Goal: Task Accomplishment & Management: Manage account settings

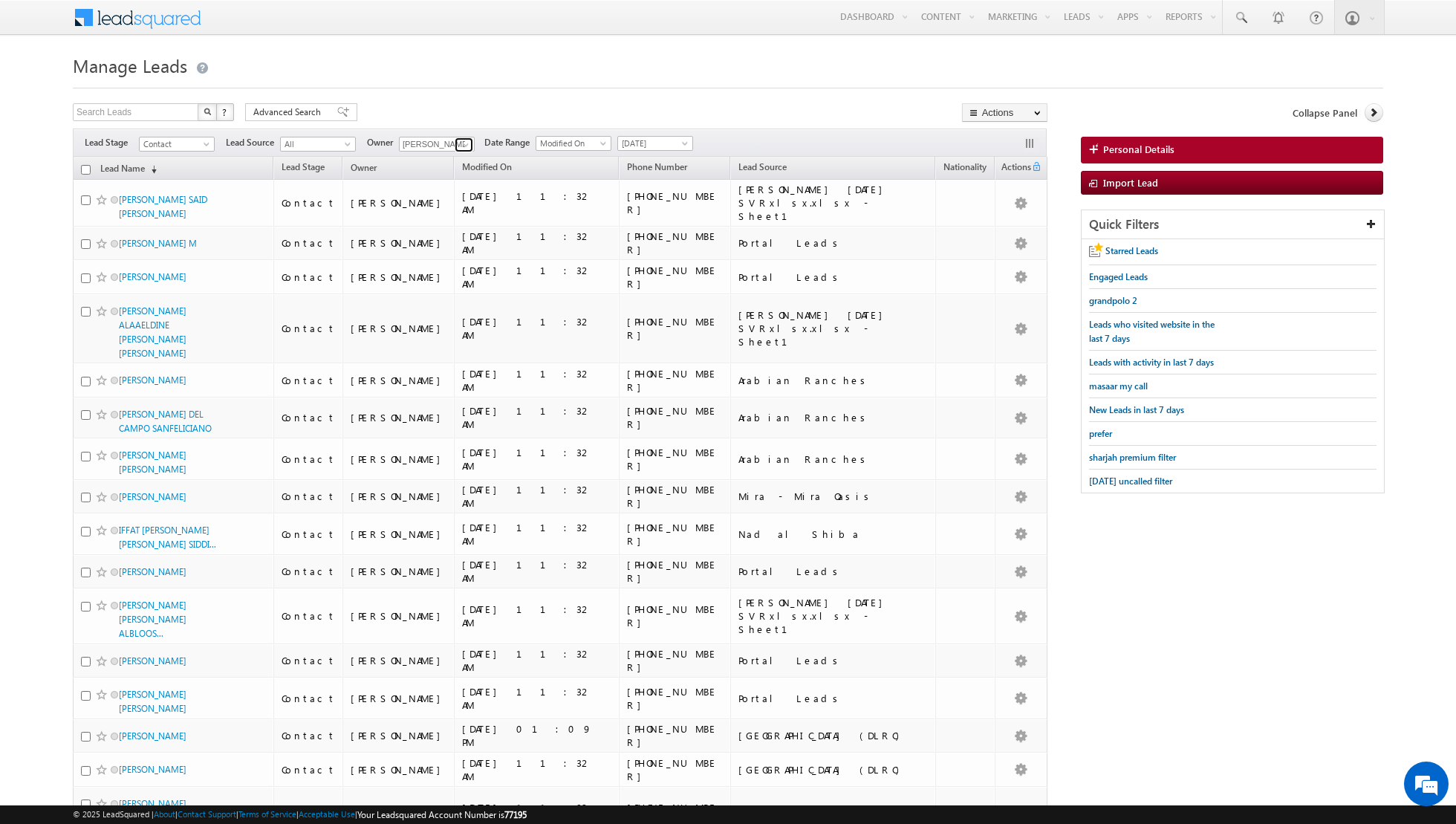
click at [459, 145] on span at bounding box center [466, 145] width 12 height 12
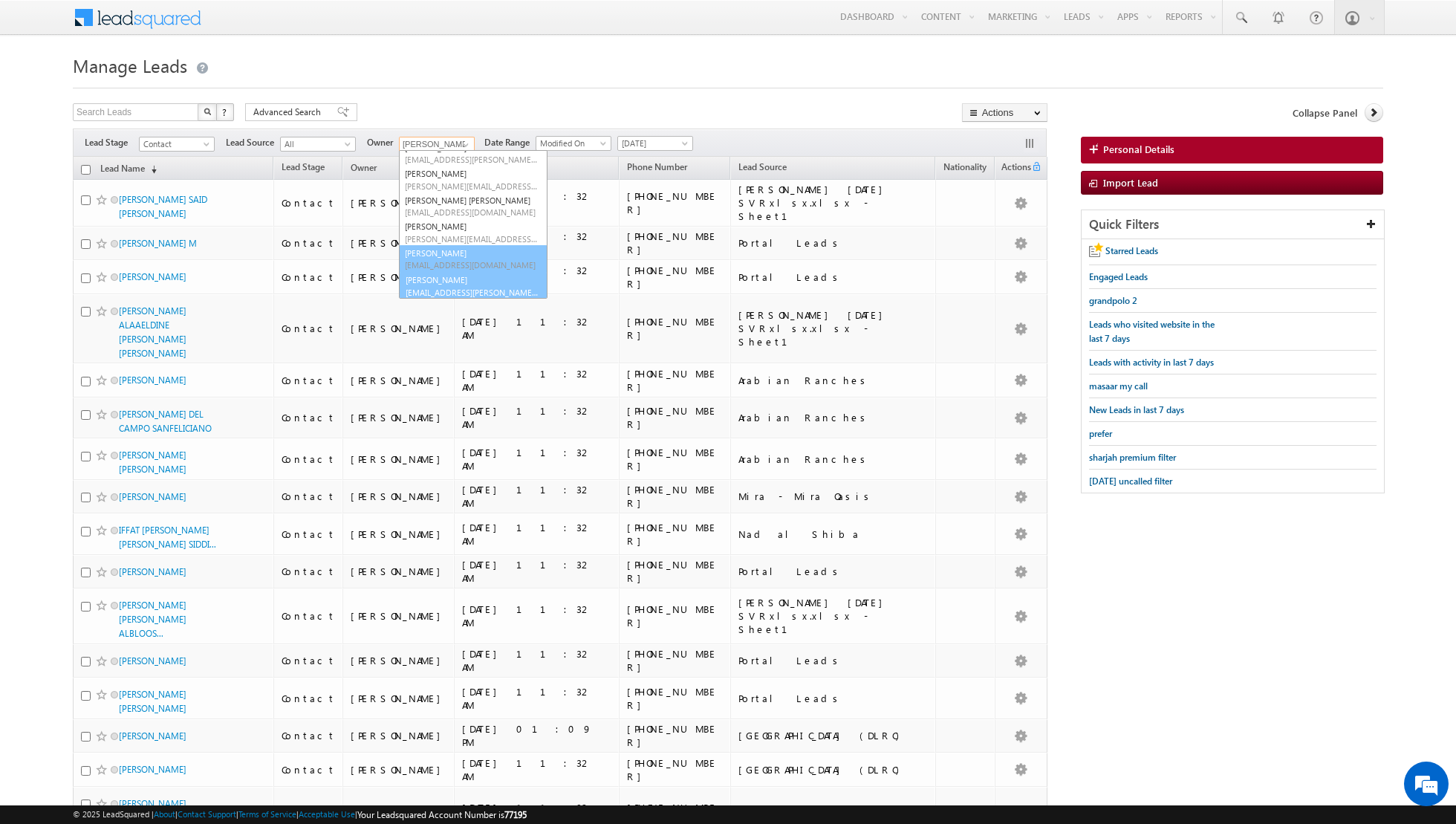
scroll to position [121, 0]
click at [431, 282] on link "[PERSON_NAME] [EMAIL_ADDRESS][PERSON_NAME][DOMAIN_NAME]" at bounding box center [473, 285] width 148 height 28
type input "[PERSON_NAME]"
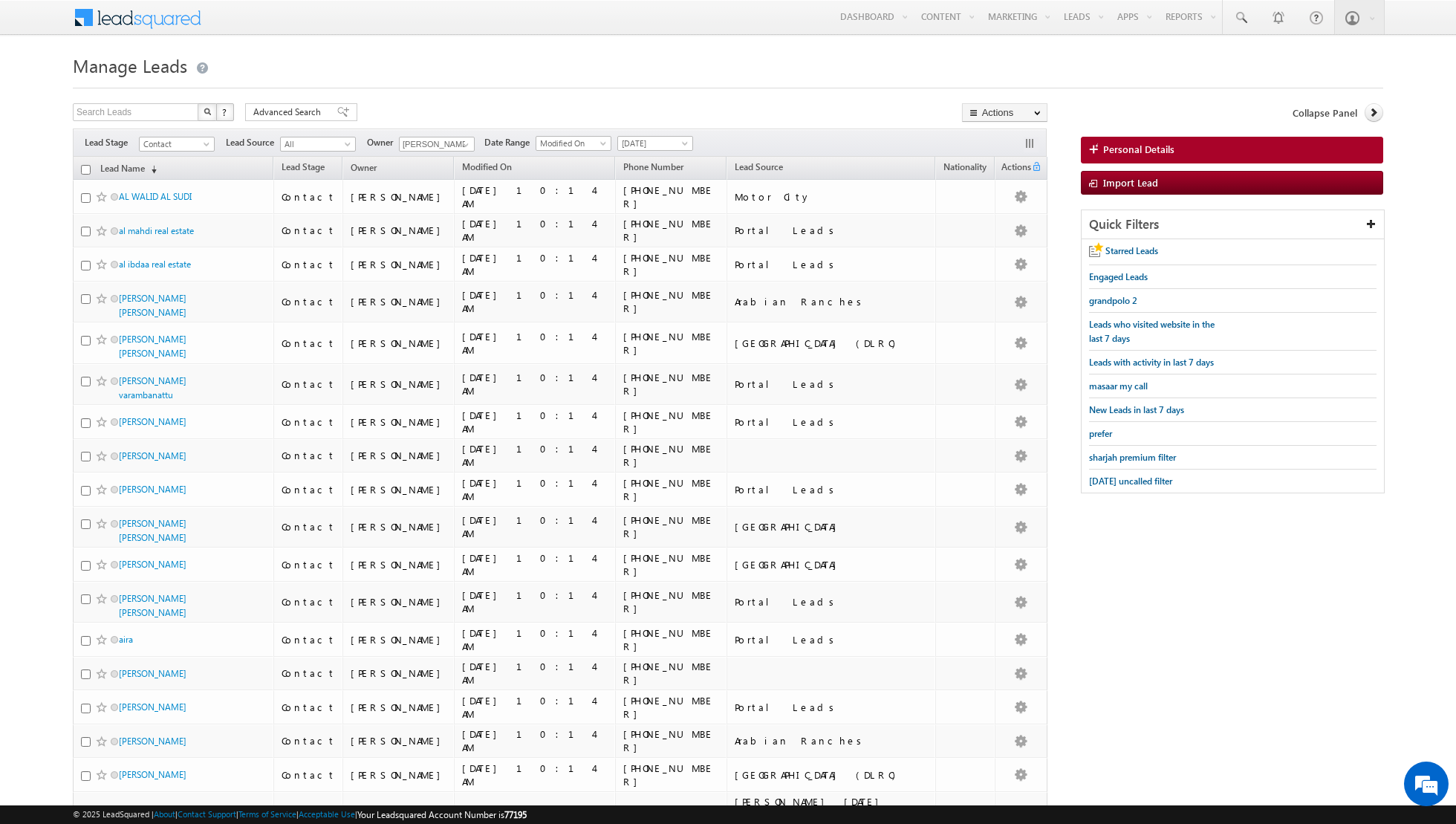
click at [790, 111] on div "Search Leads X ? 300 results found Advanced Search Advanced Search Advanced sea…" at bounding box center [560, 114] width 975 height 22
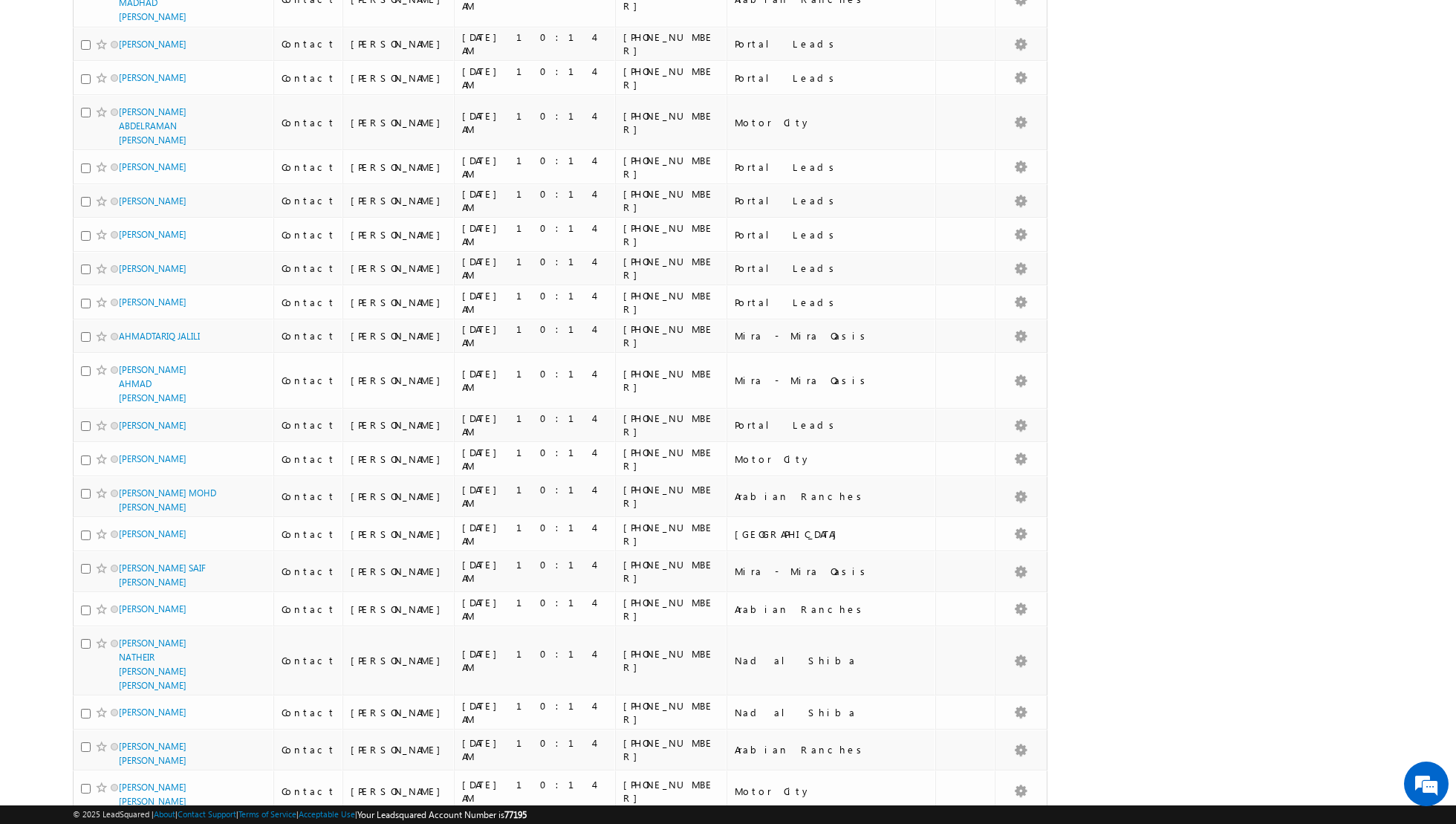
scroll to position [3213, 0]
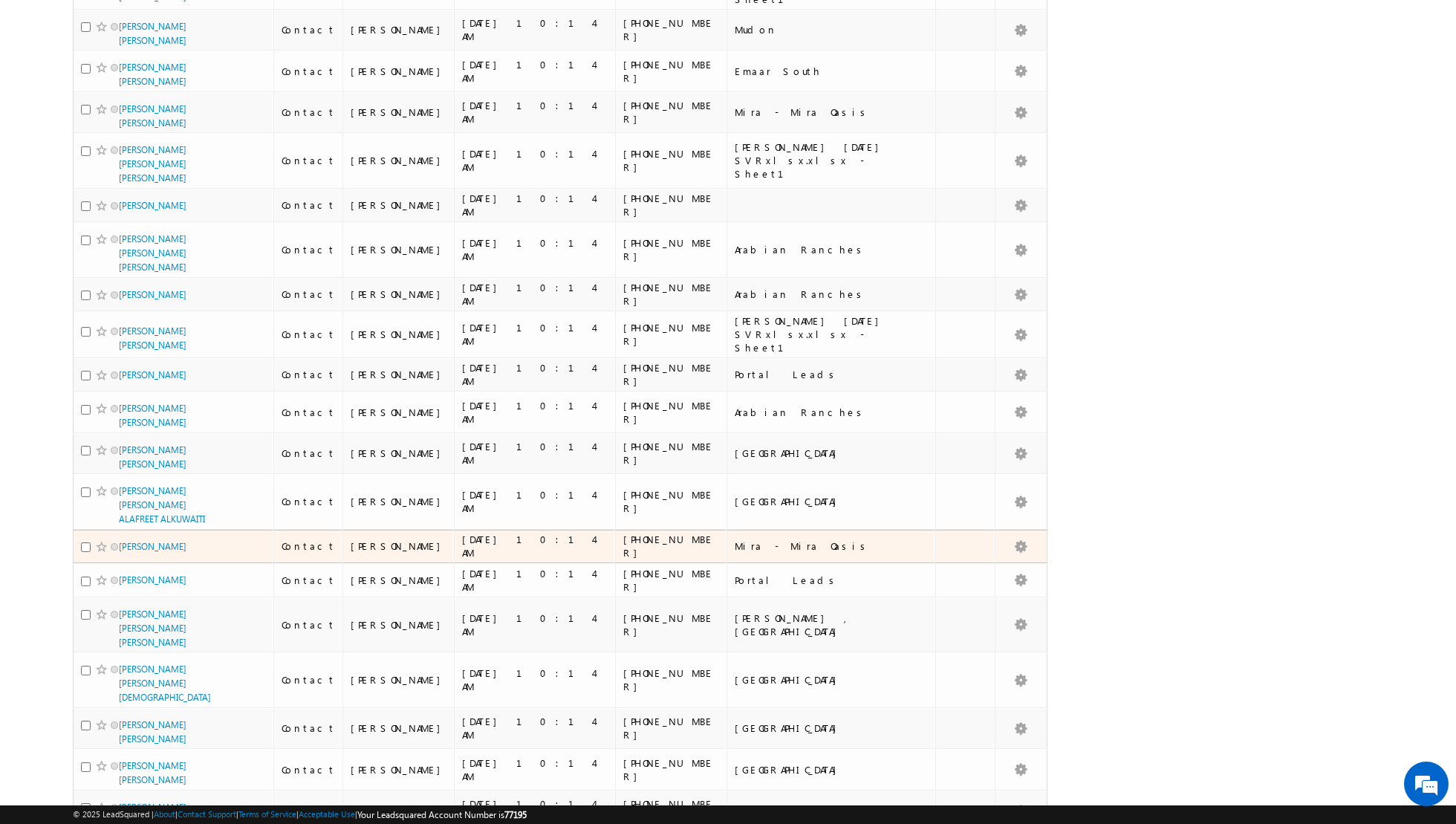
scroll to position [0, 0]
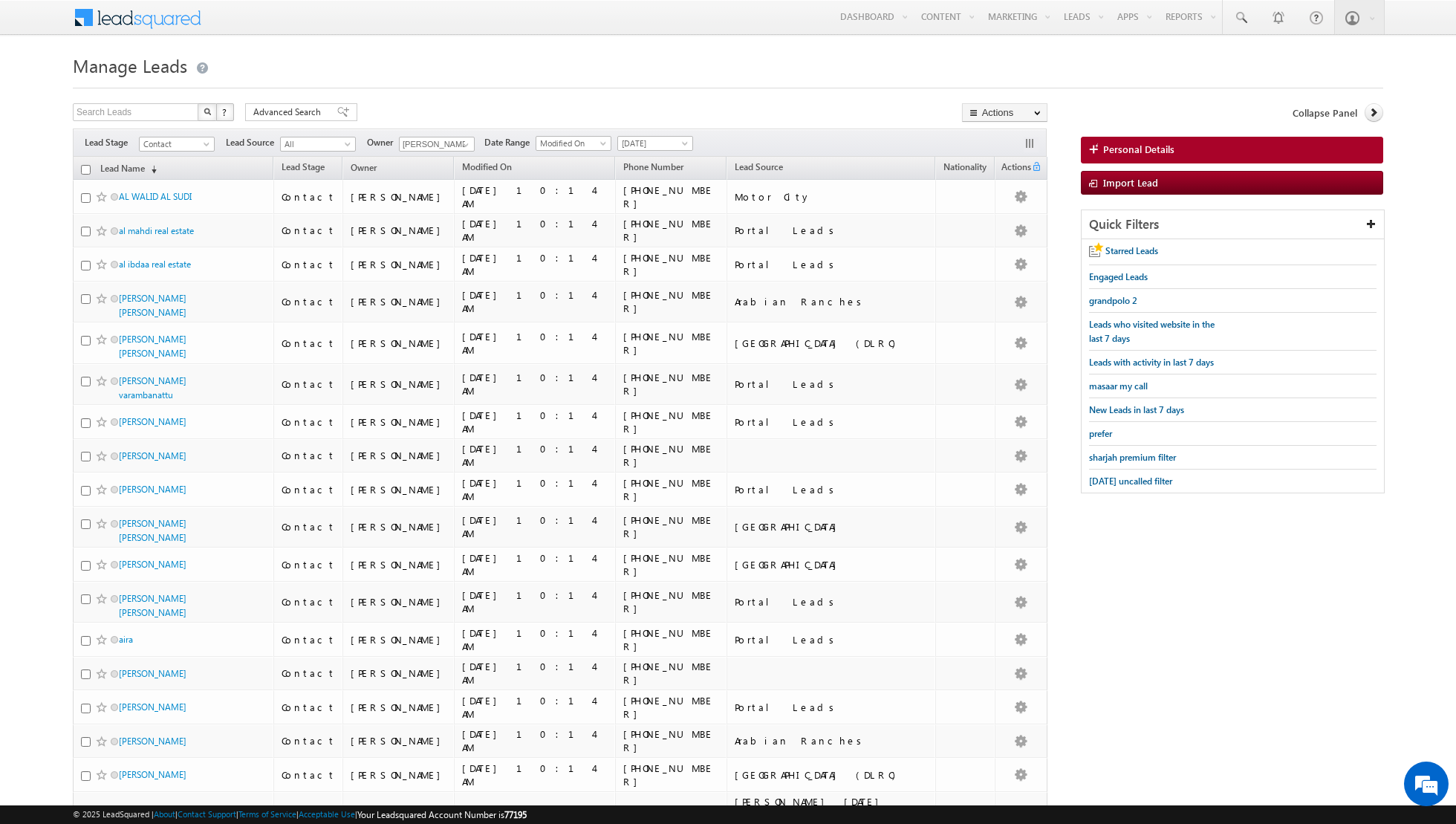
click at [87, 170] on input "checkbox" at bounding box center [86, 170] width 10 height 10
checkbox input "true"
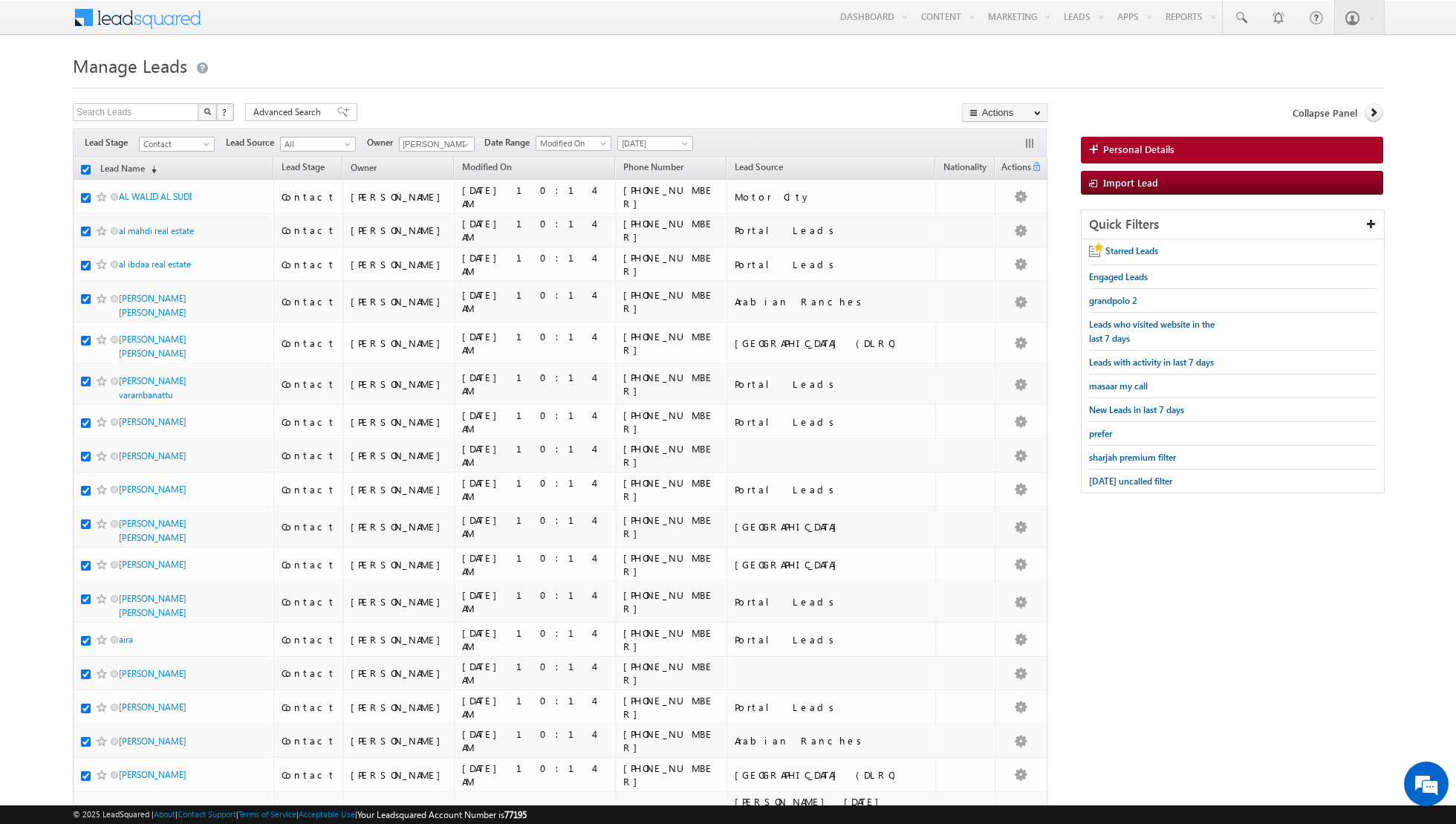
checkbox input "true"
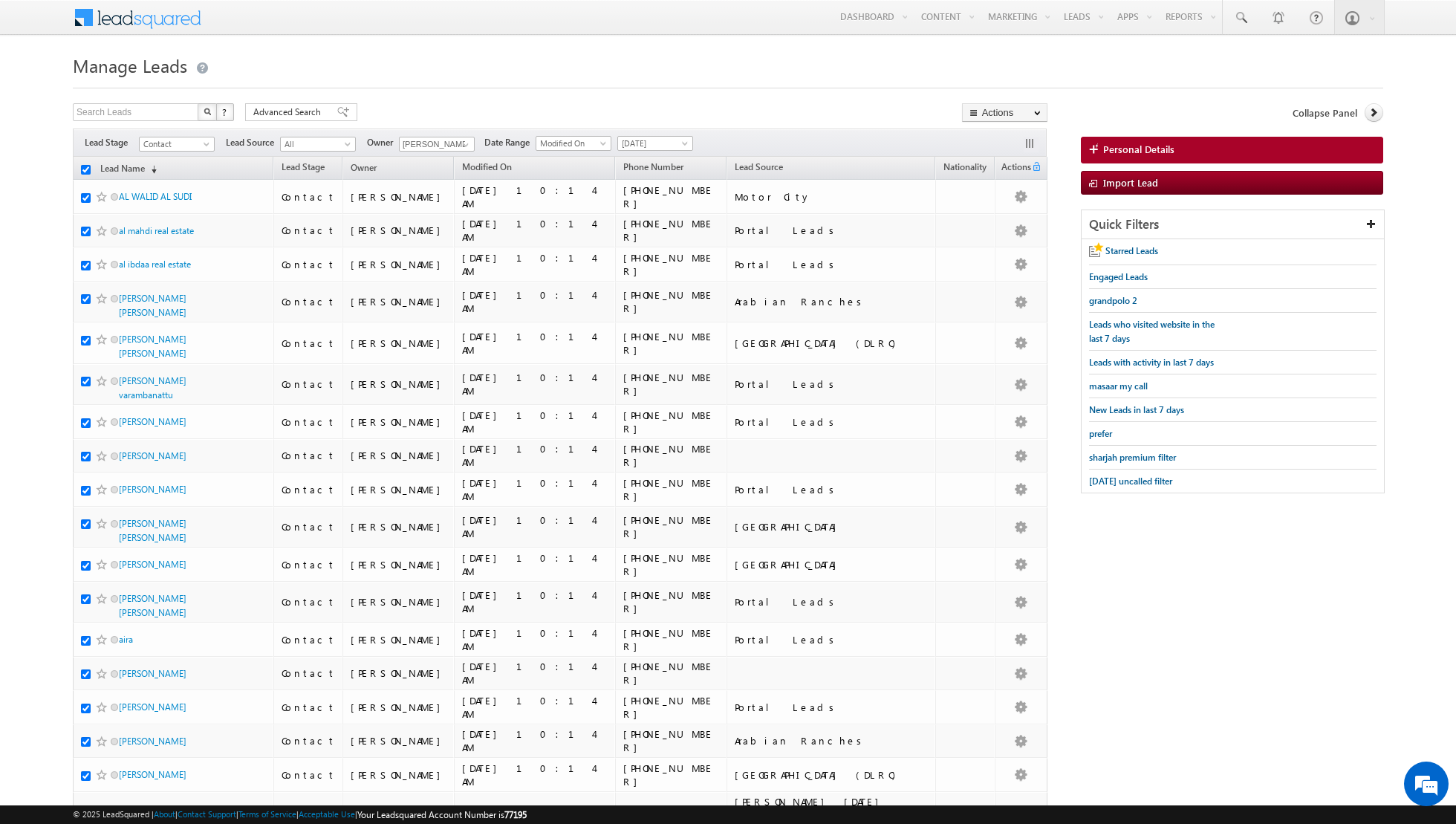
checkbox input "true"
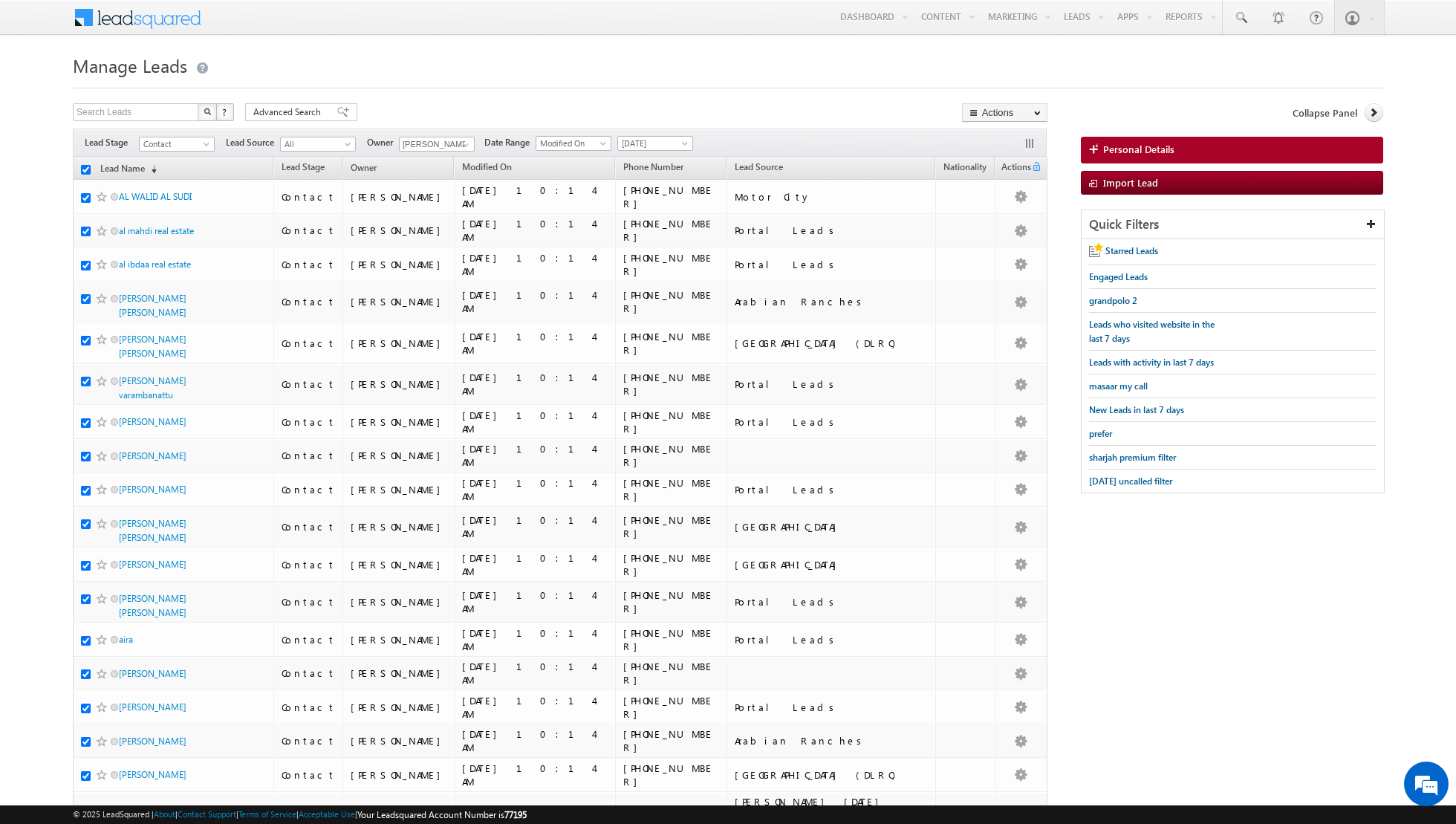
checkbox input "true"
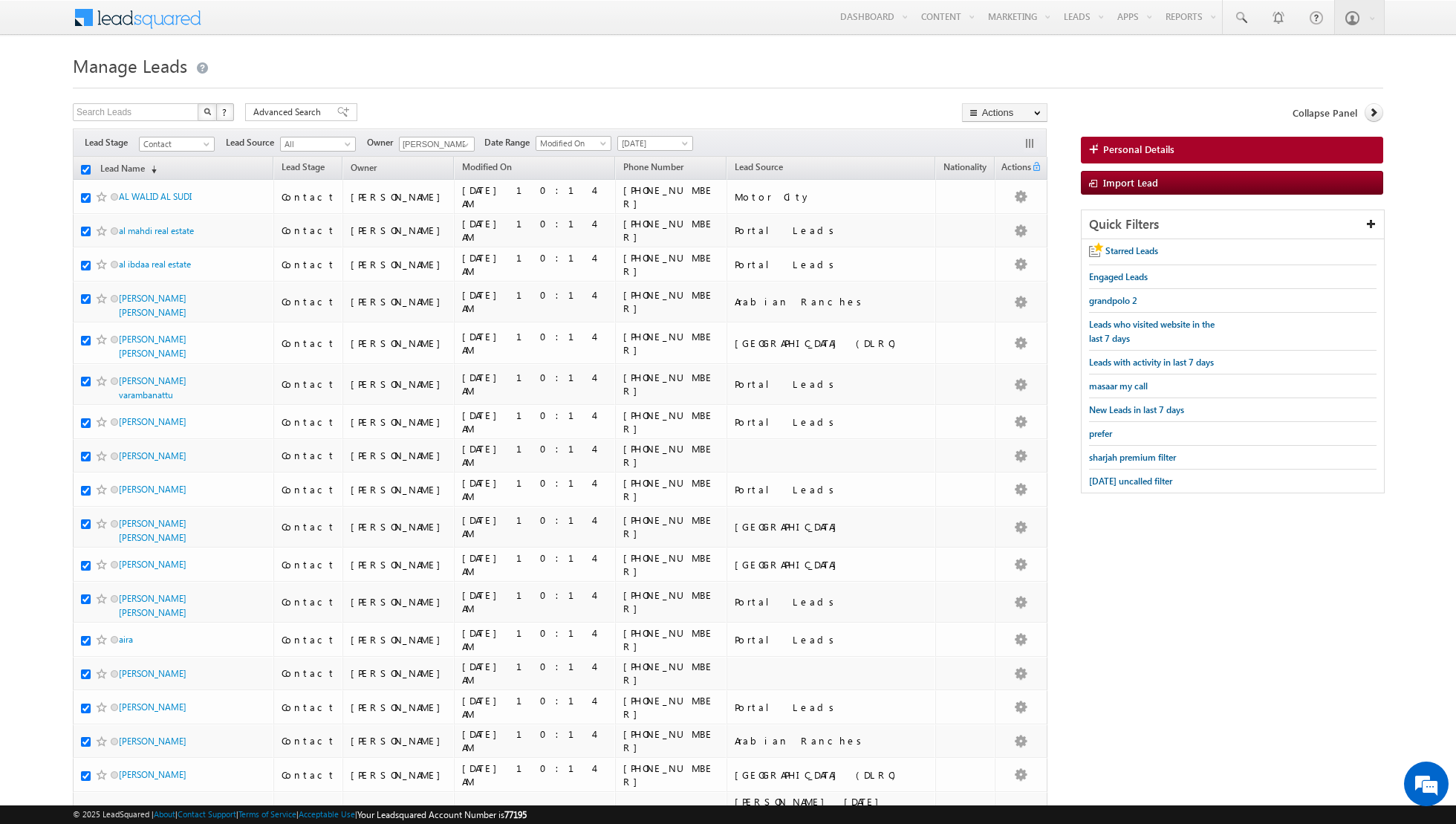
checkbox input "true"
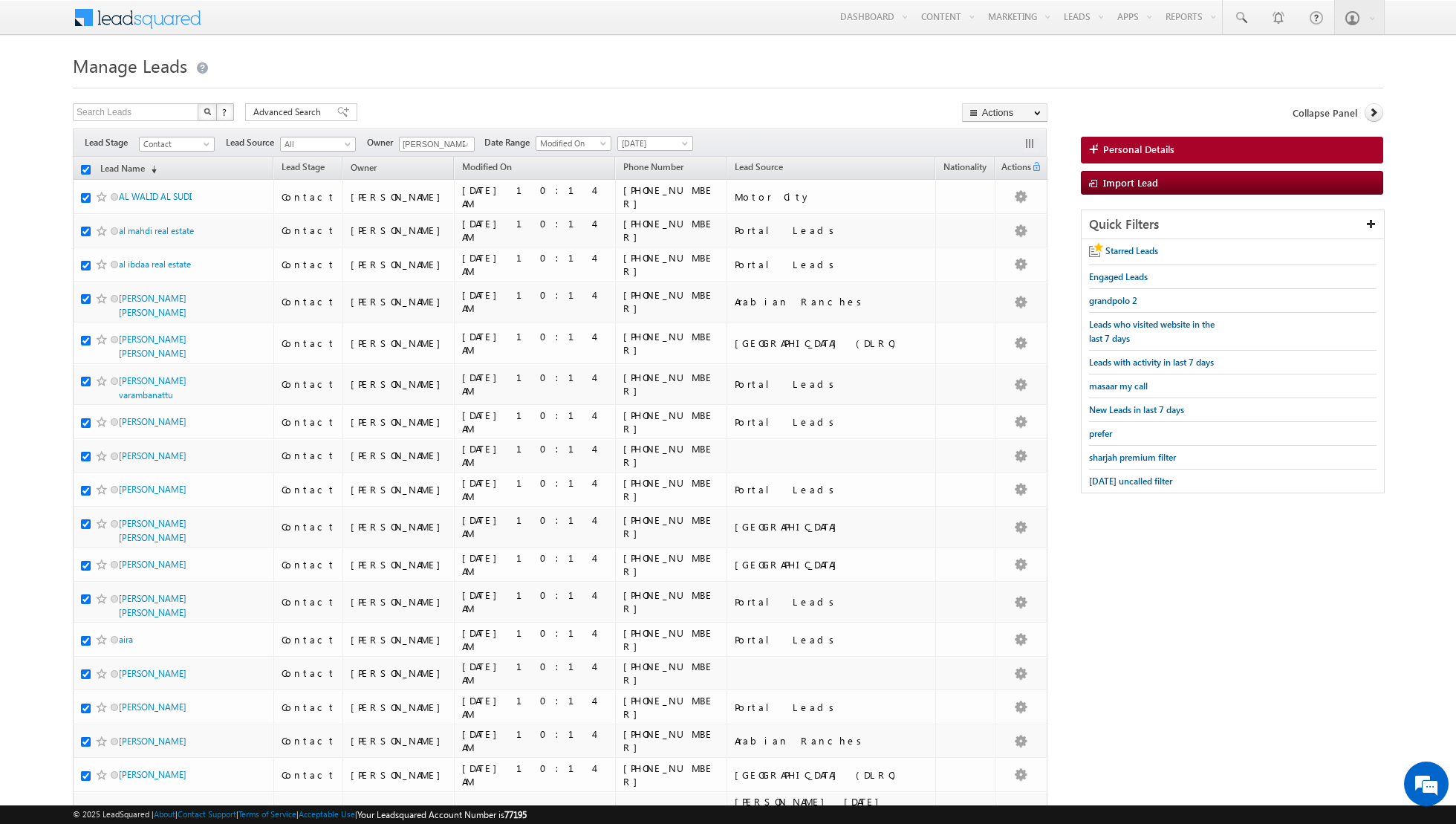
checkbox input "true"
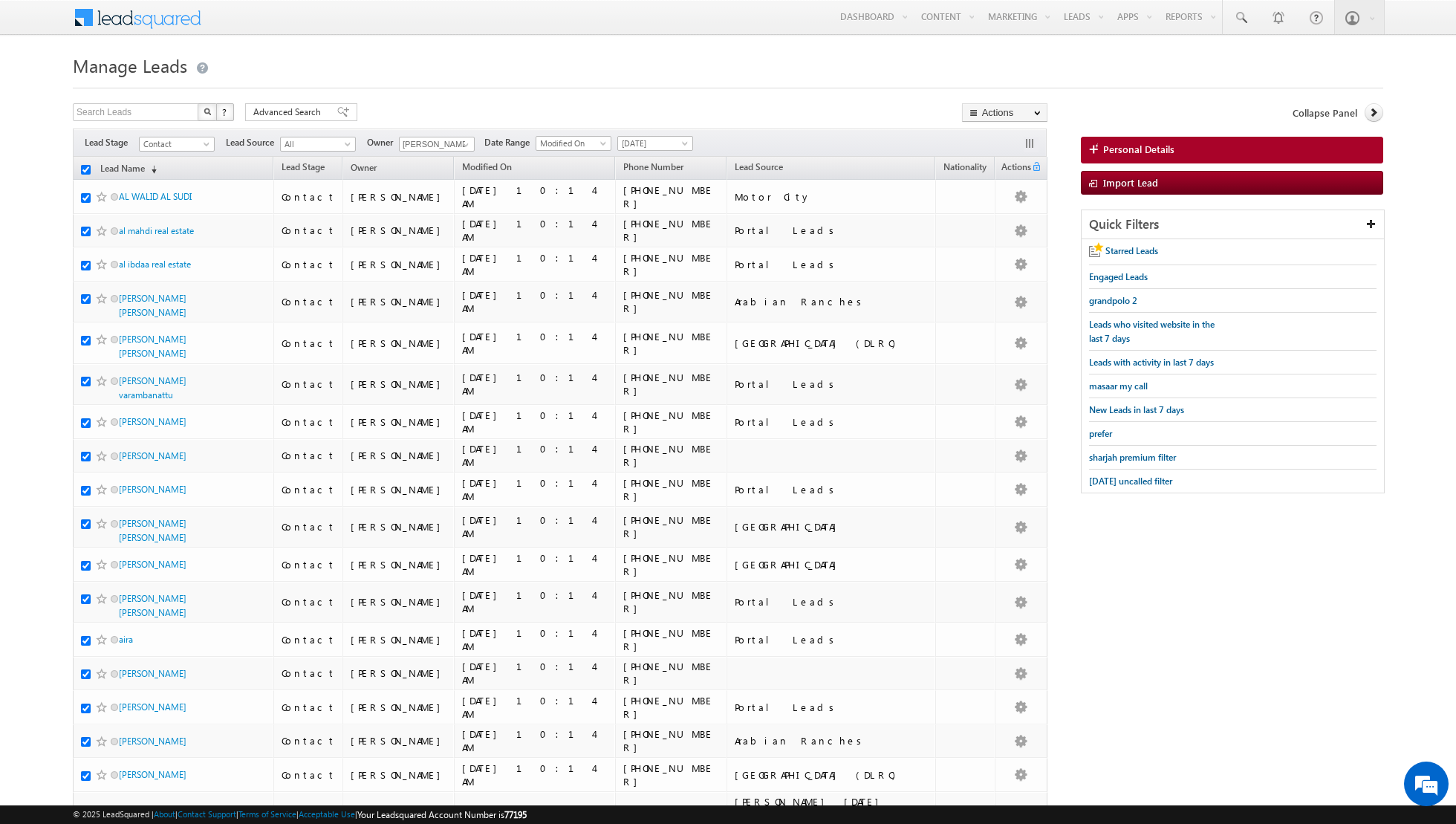
checkbox input "true"
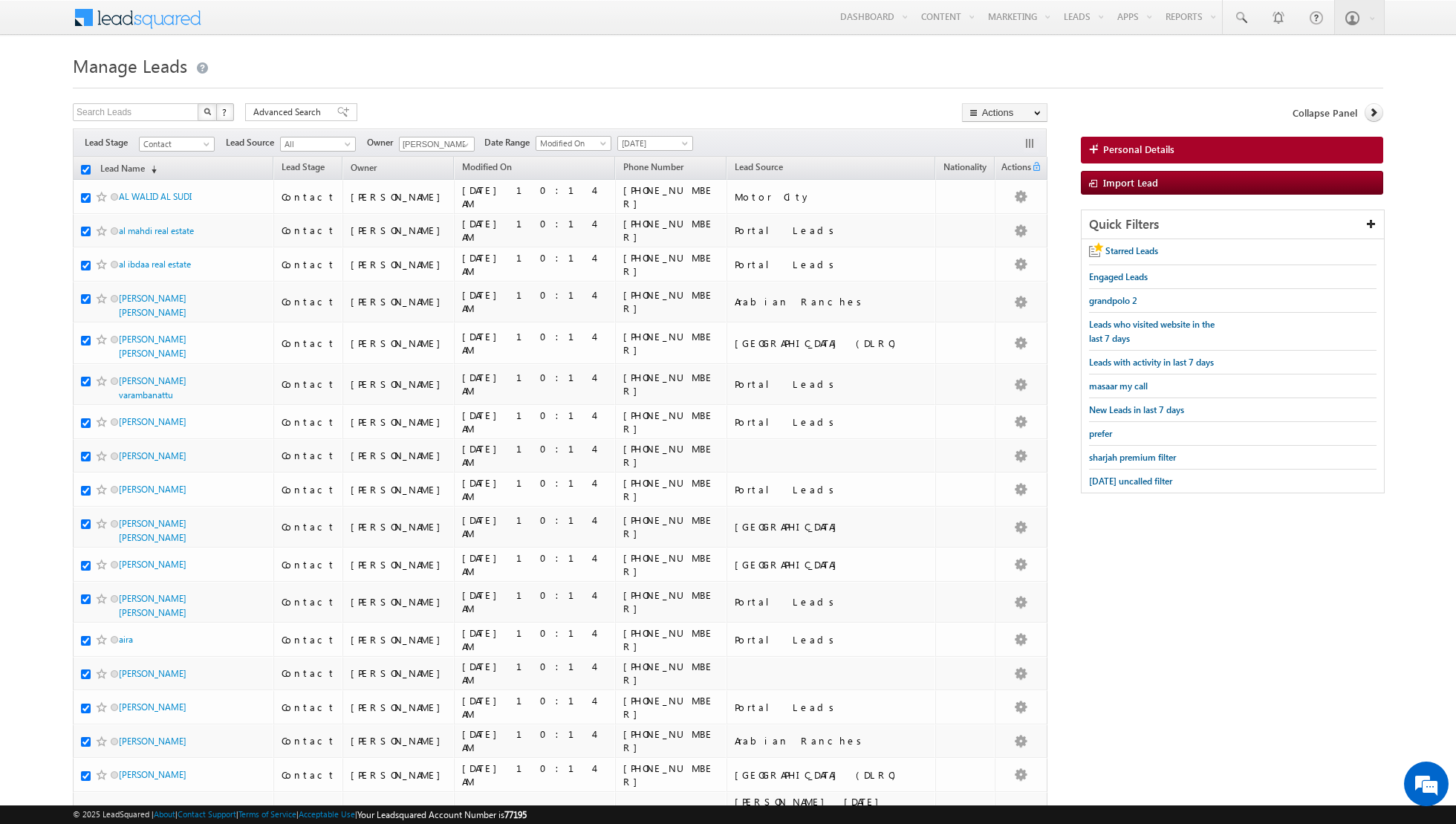
checkbox input "true"
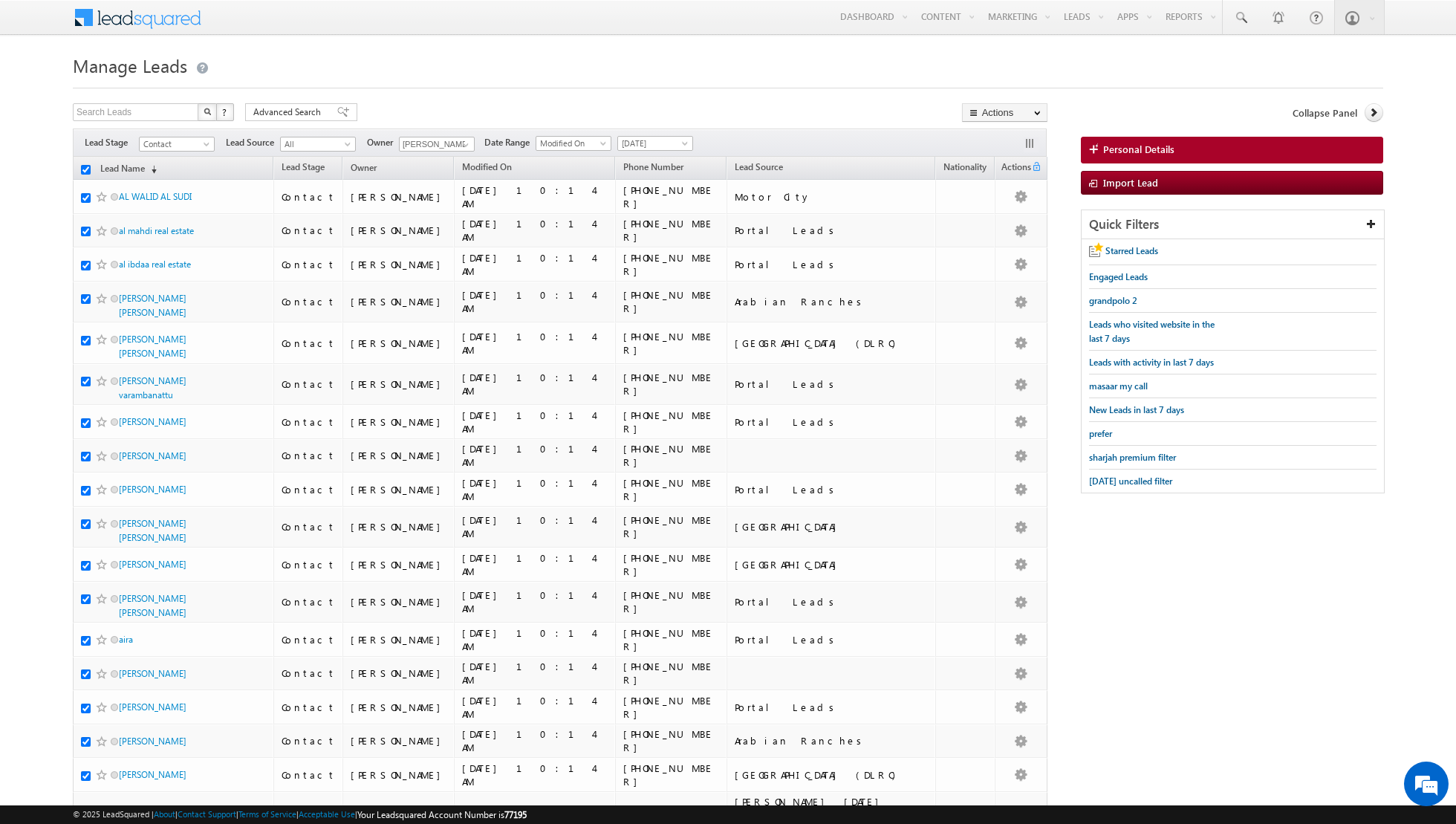
checkbox input "true"
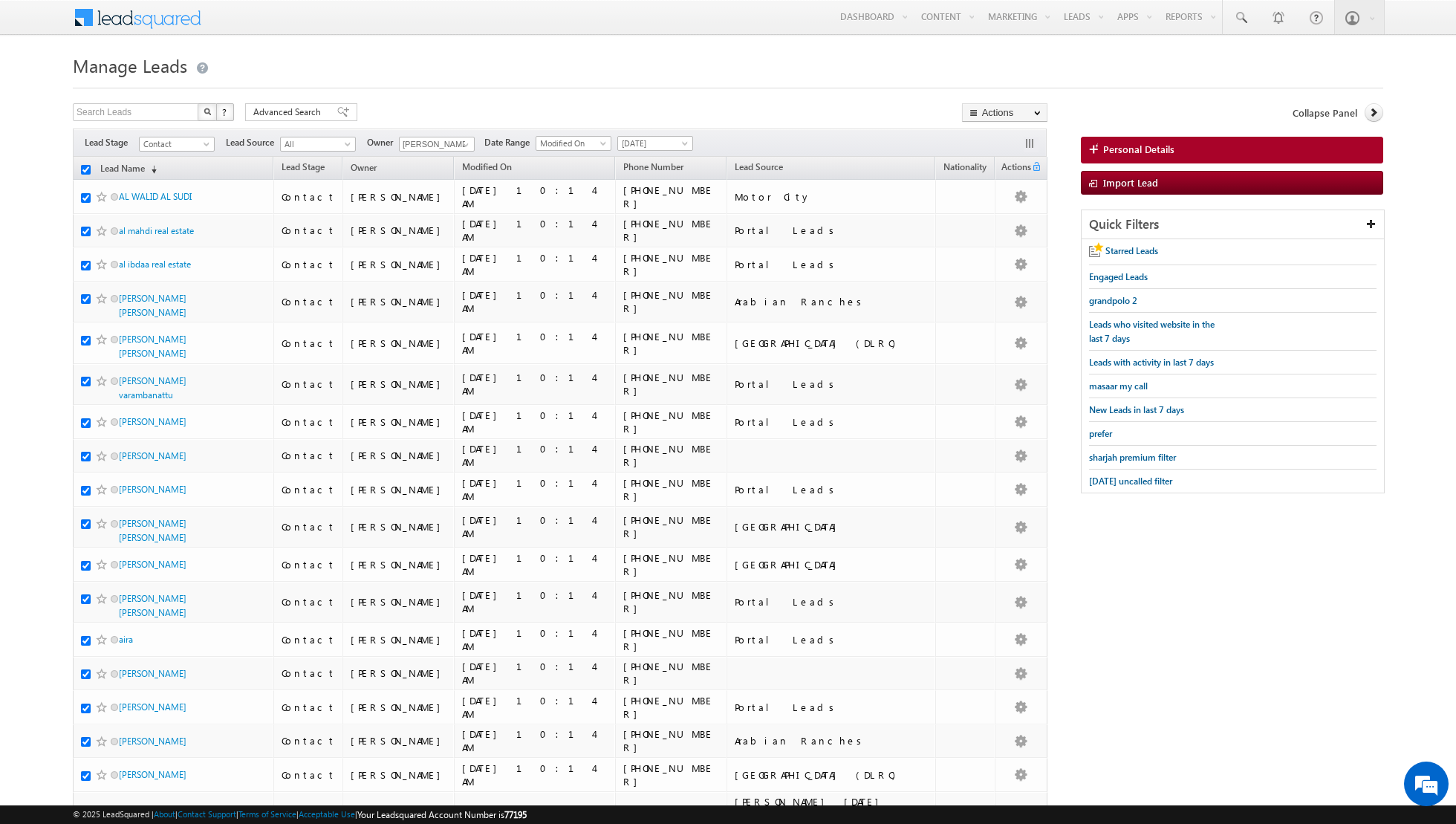
checkbox input "true"
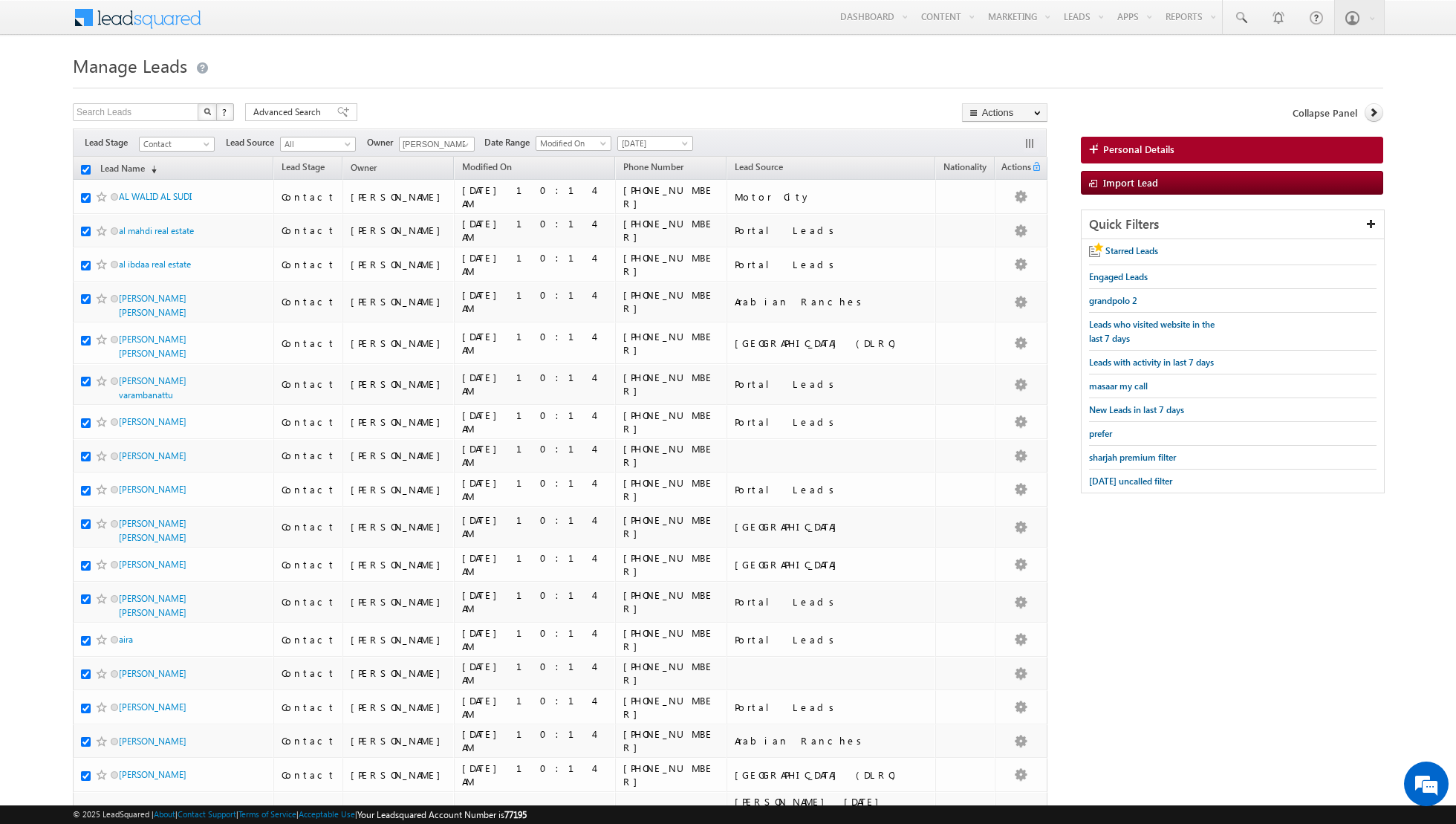
checkbox input "true"
click at [997, 243] on link "Change Owner" at bounding box center [1004, 240] width 84 height 17
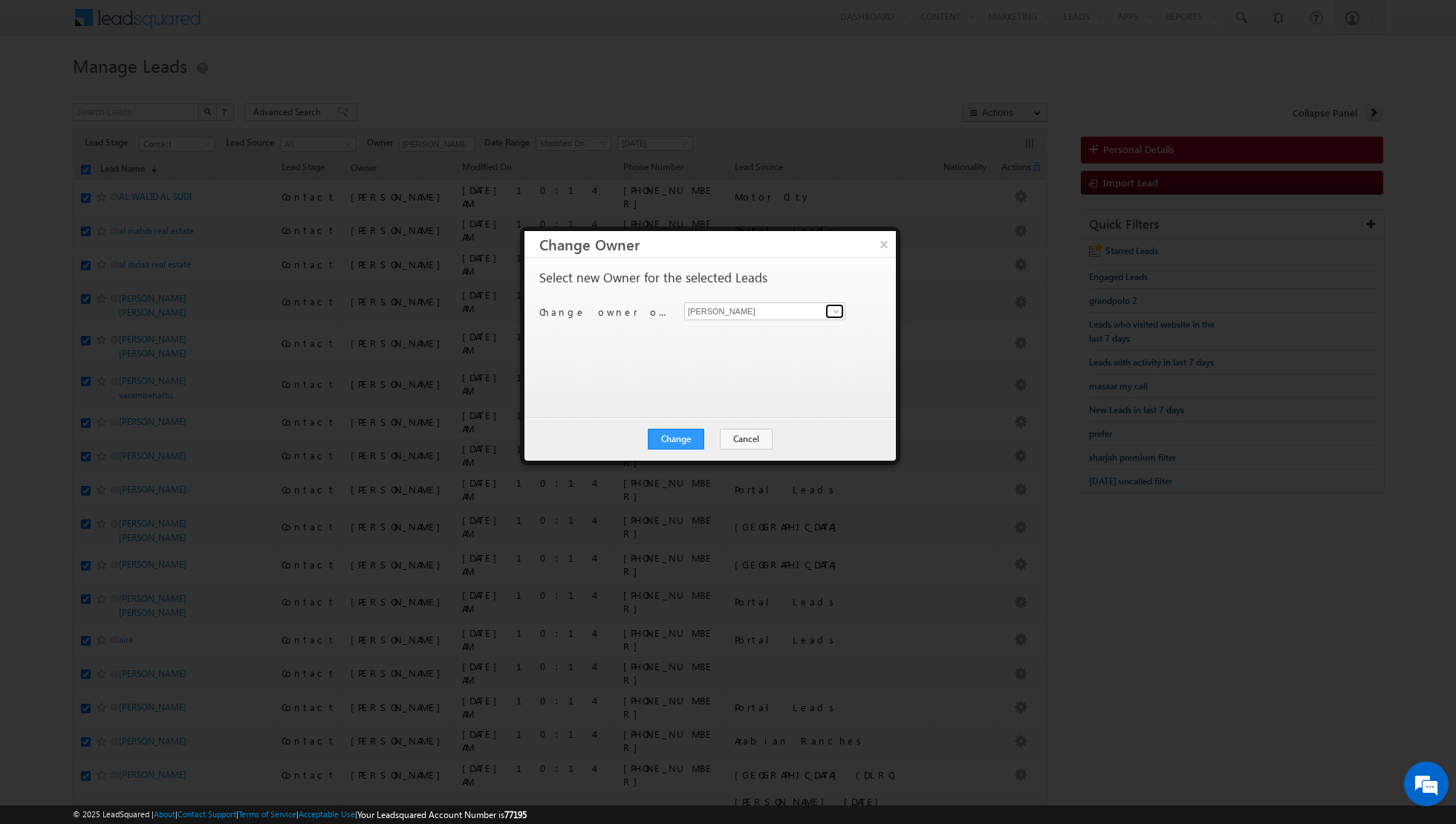
click at [842, 310] on link at bounding box center [834, 311] width 18 height 15
click at [742, 410] on link "[PERSON_NAME] [EMAIL_ADDRESS][PERSON_NAME][DOMAIN_NAME]" at bounding box center [764, 412] width 162 height 28
type input "[PERSON_NAME]"
click at [675, 440] on button "Change" at bounding box center [675, 440] width 57 height 21
click at [714, 436] on button "Close" at bounding box center [712, 440] width 47 height 21
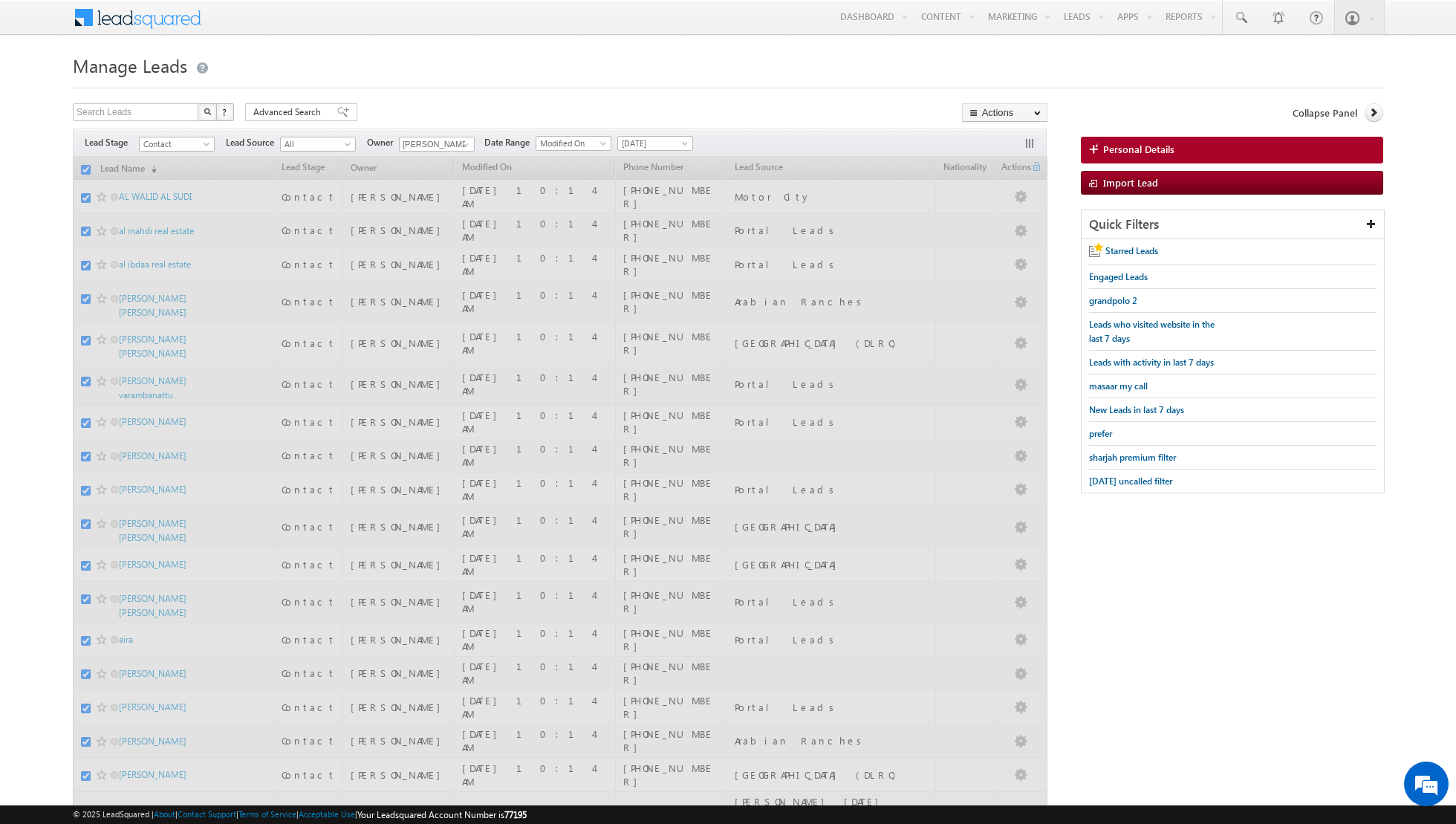
checkbox input "false"
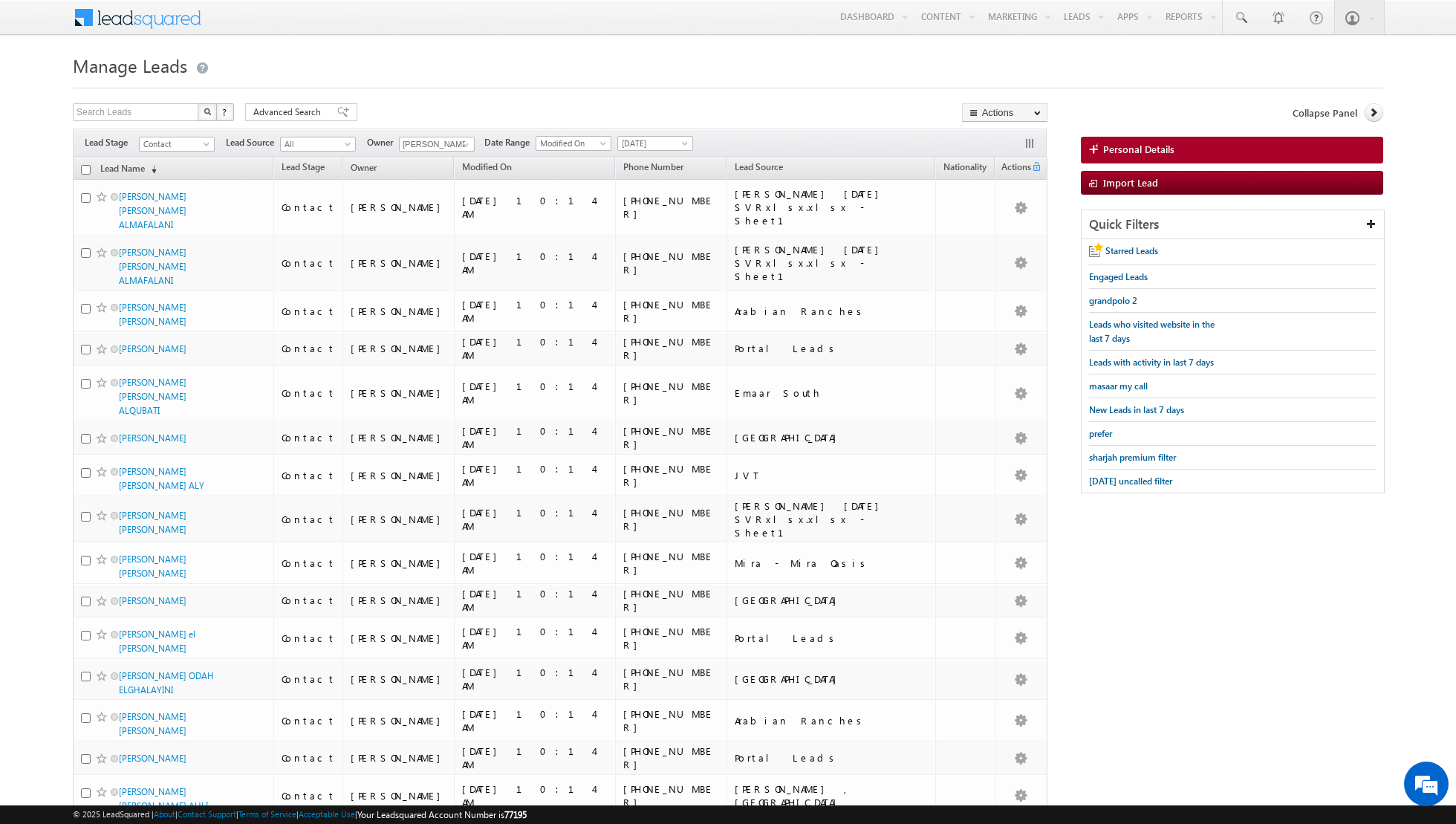
click at [420, 80] on div at bounding box center [728, 83] width 1310 height 10
